Goal: Task Accomplishment & Management: Use online tool/utility

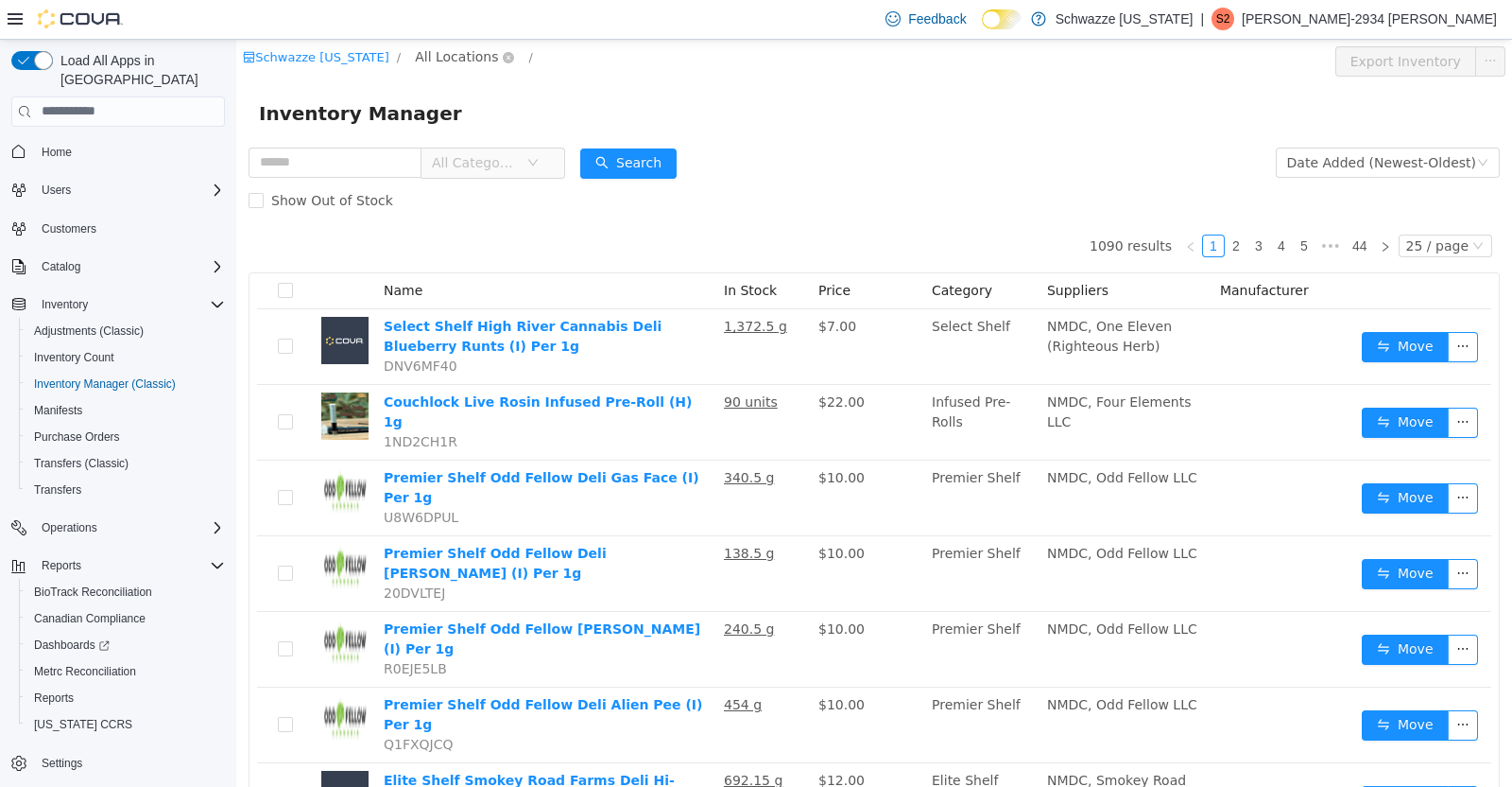
click at [450, 59] on span "All Locations" at bounding box center [456, 55] width 83 height 21
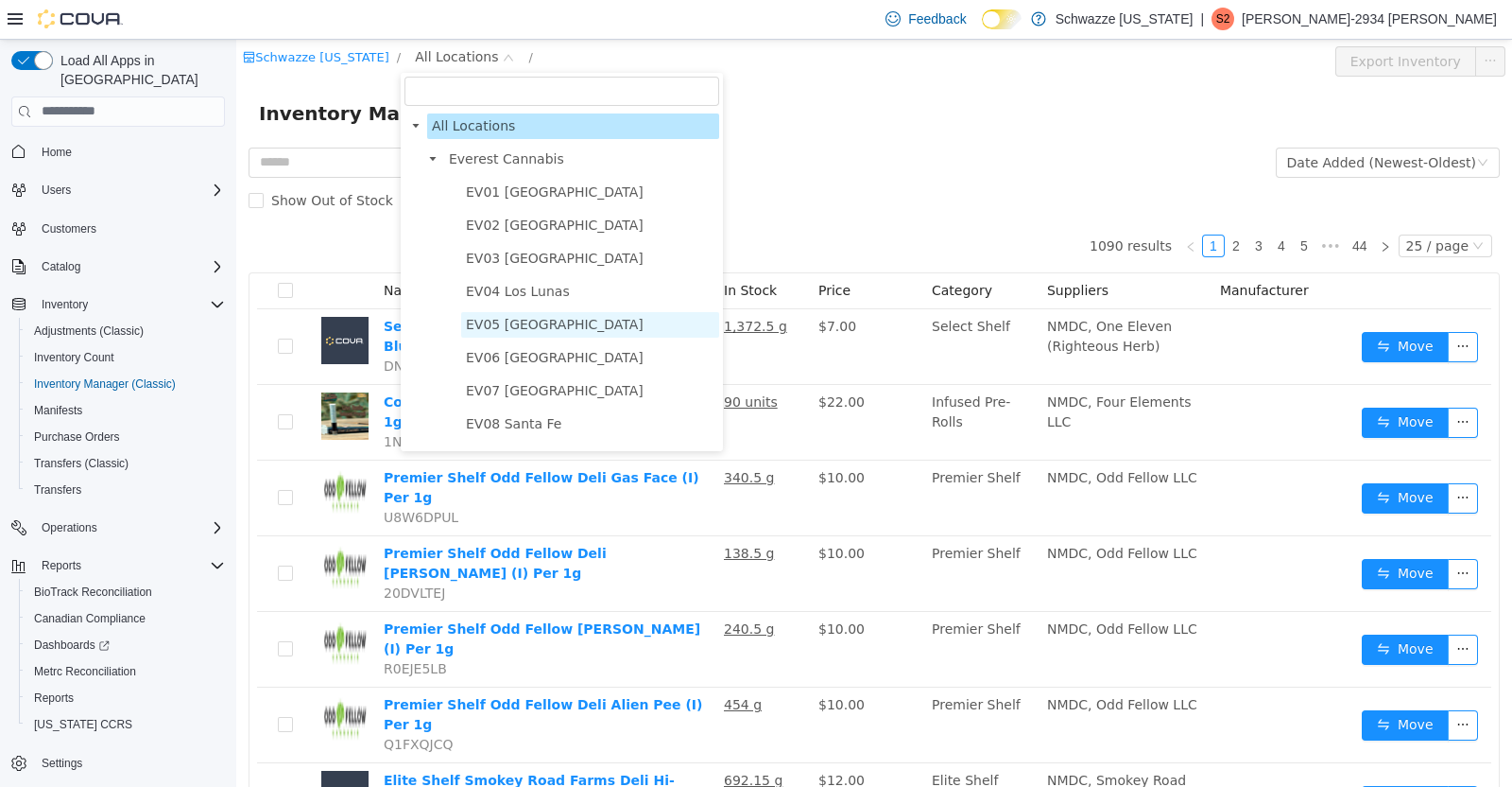
click at [550, 315] on span "EV05 [GEOGRAPHIC_DATA]" at bounding box center [589, 324] width 258 height 26
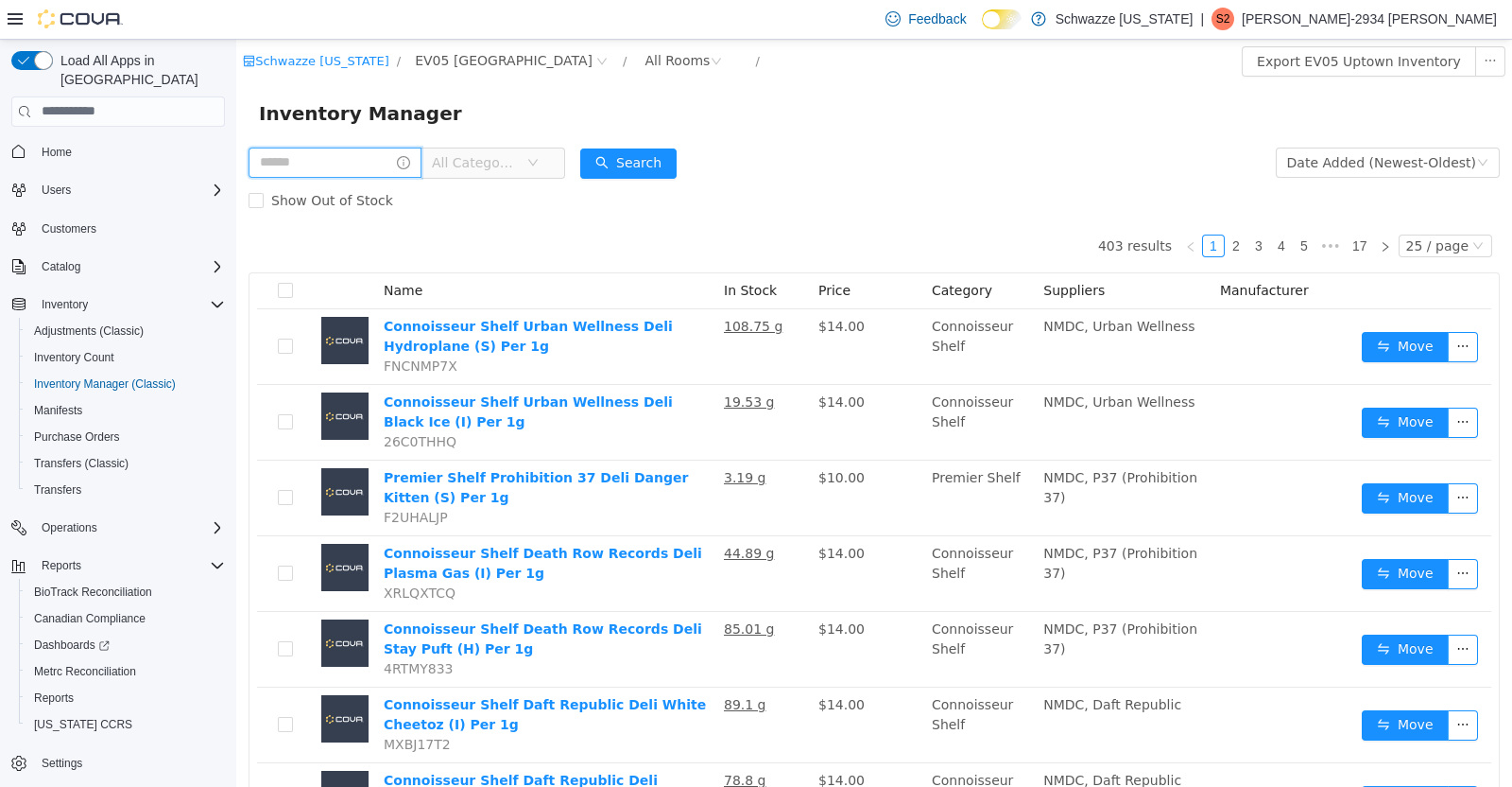
click at [316, 167] on input "text" at bounding box center [335, 161] width 173 height 31
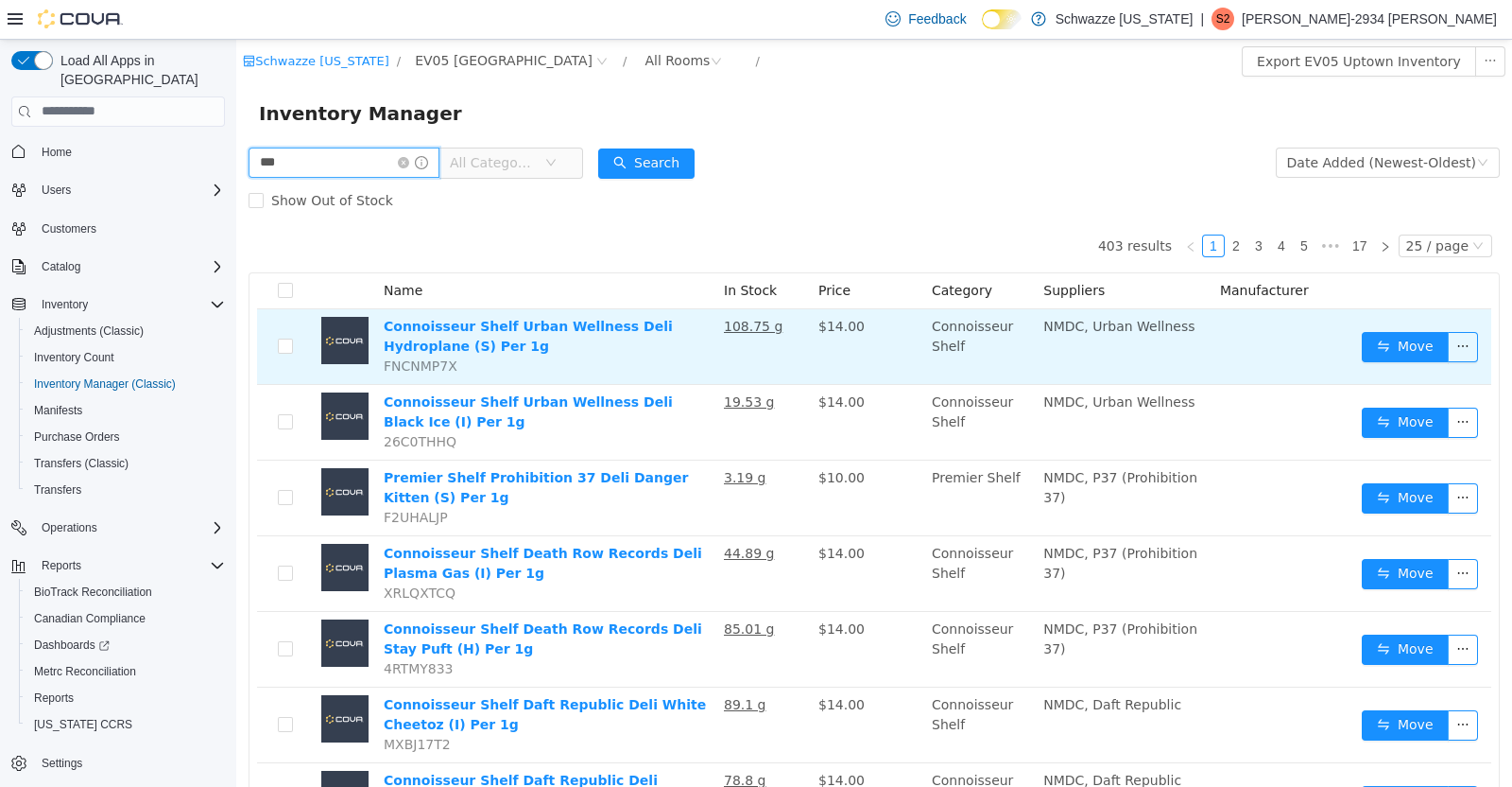
type input "***"
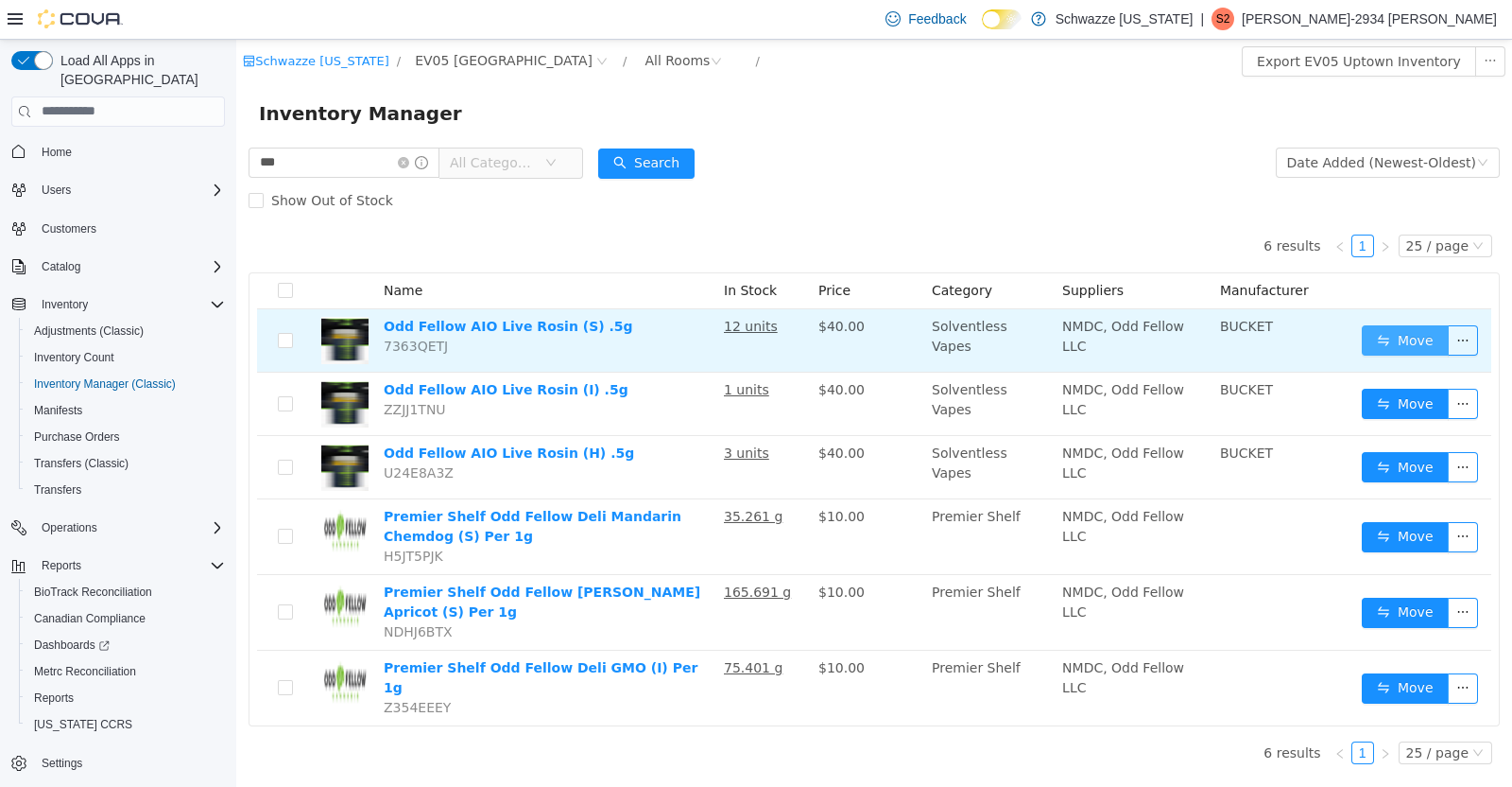
click at [1406, 350] on button "Move" at bounding box center [1405, 339] width 87 height 31
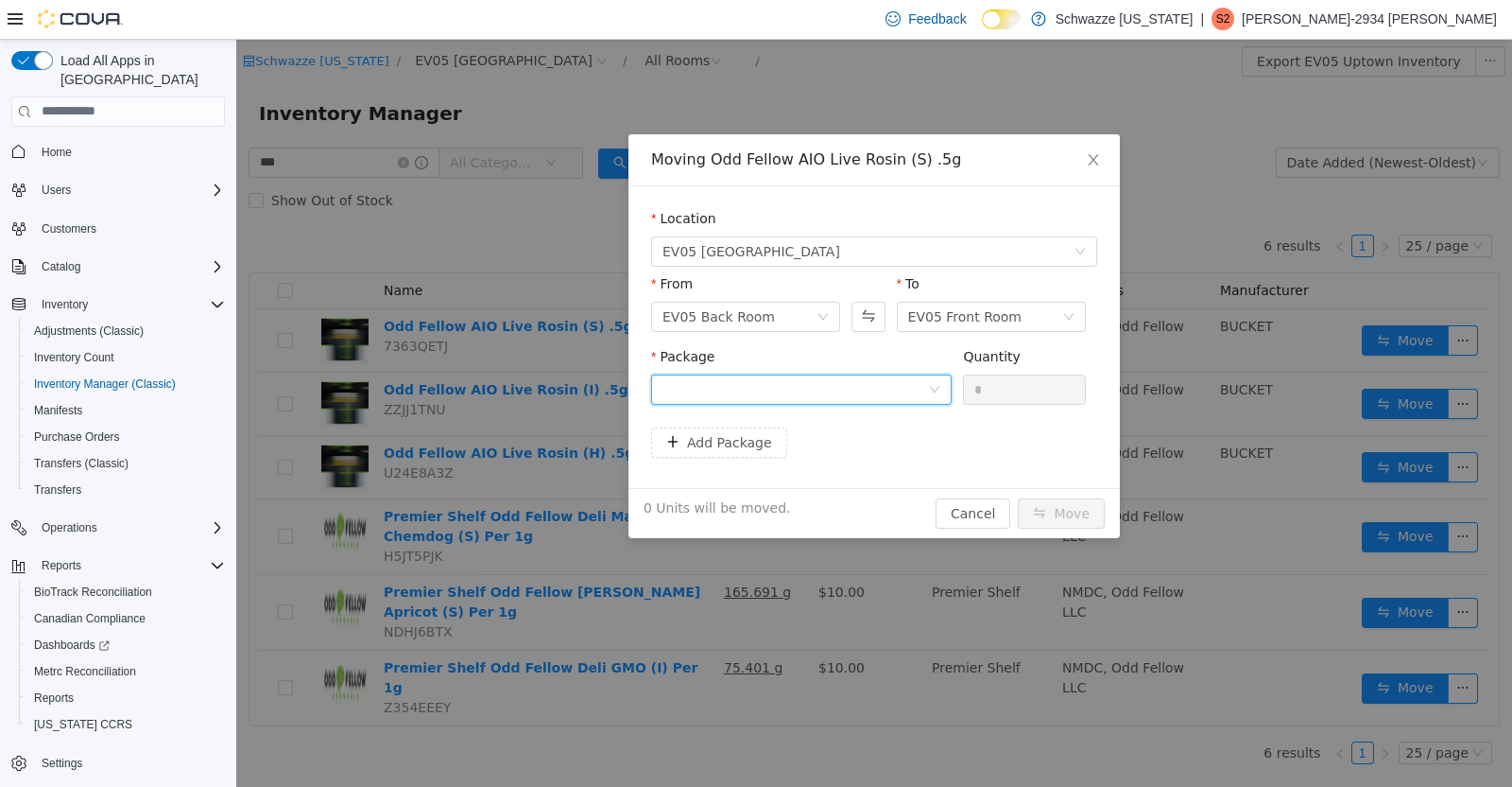
click at [936, 389] on icon "icon: down" at bounding box center [934, 388] width 11 height 11
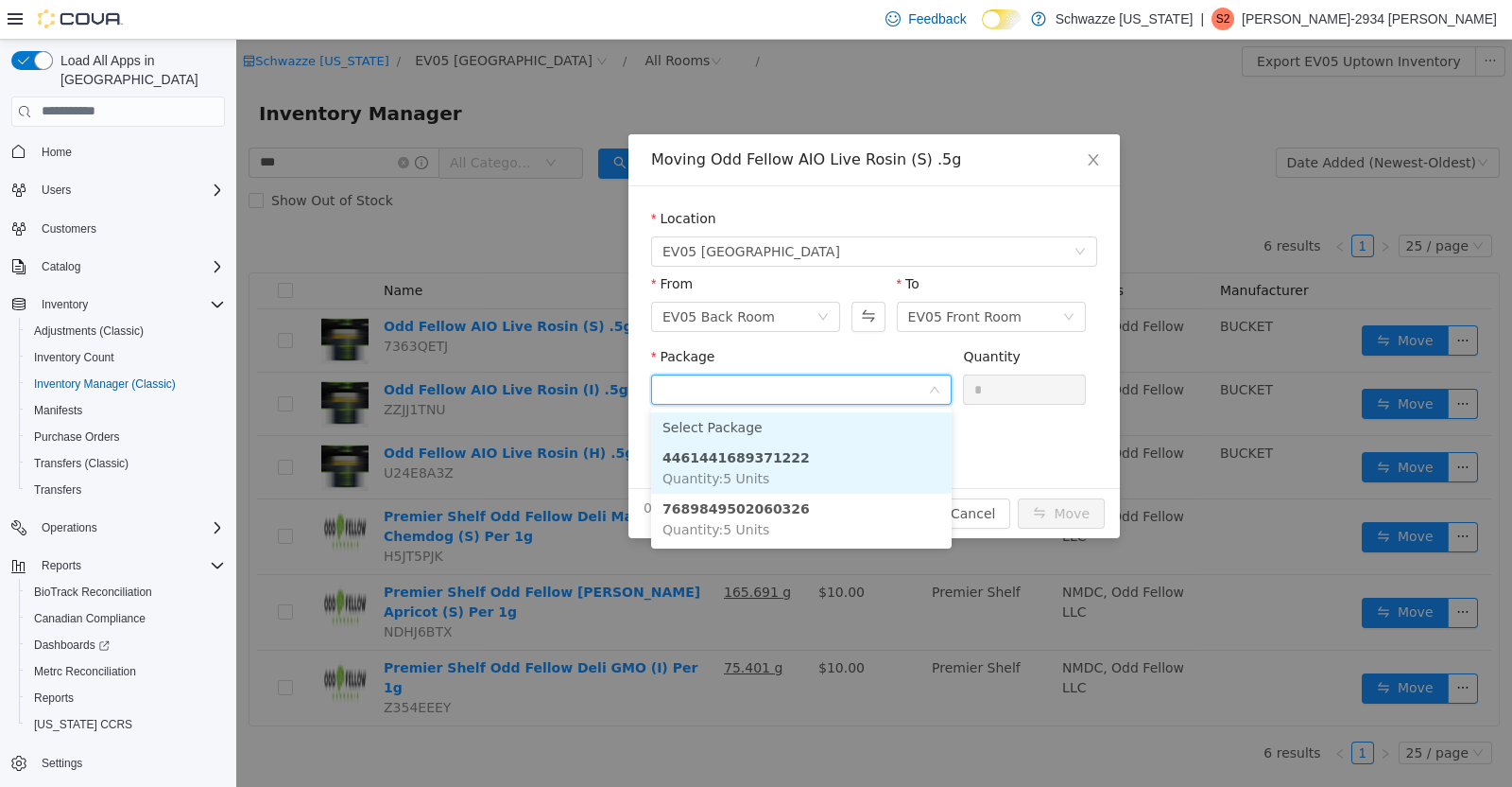
click at [769, 465] on li "4461441689371222 Quantity : 5 Units" at bounding box center [801, 467] width 300 height 51
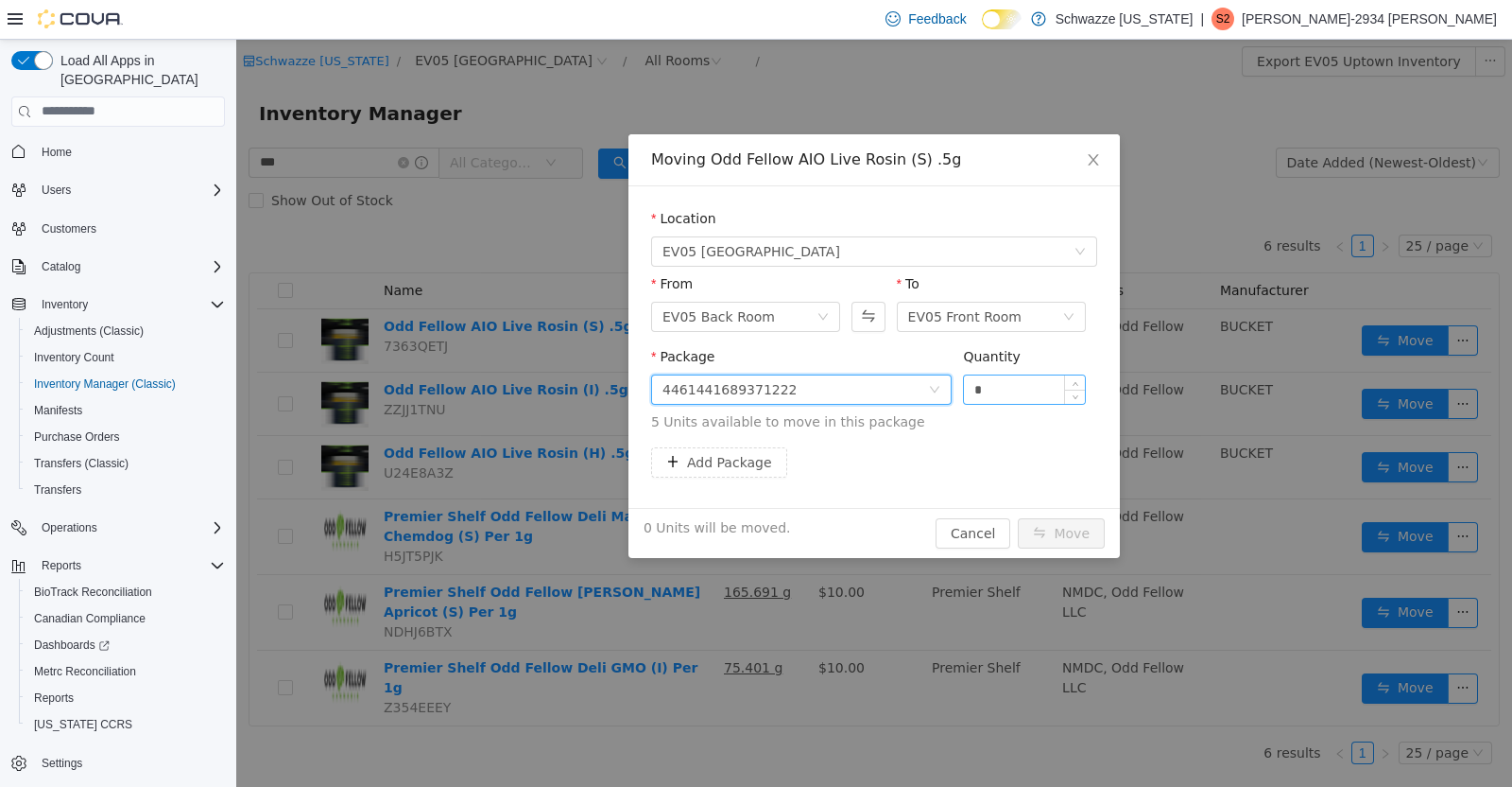
click at [999, 394] on input "*" at bounding box center [1024, 388] width 121 height 29
type input "*"
click at [1079, 541] on button "Move" at bounding box center [1061, 532] width 87 height 31
